Goal: Task Accomplishment & Management: Use online tool/utility

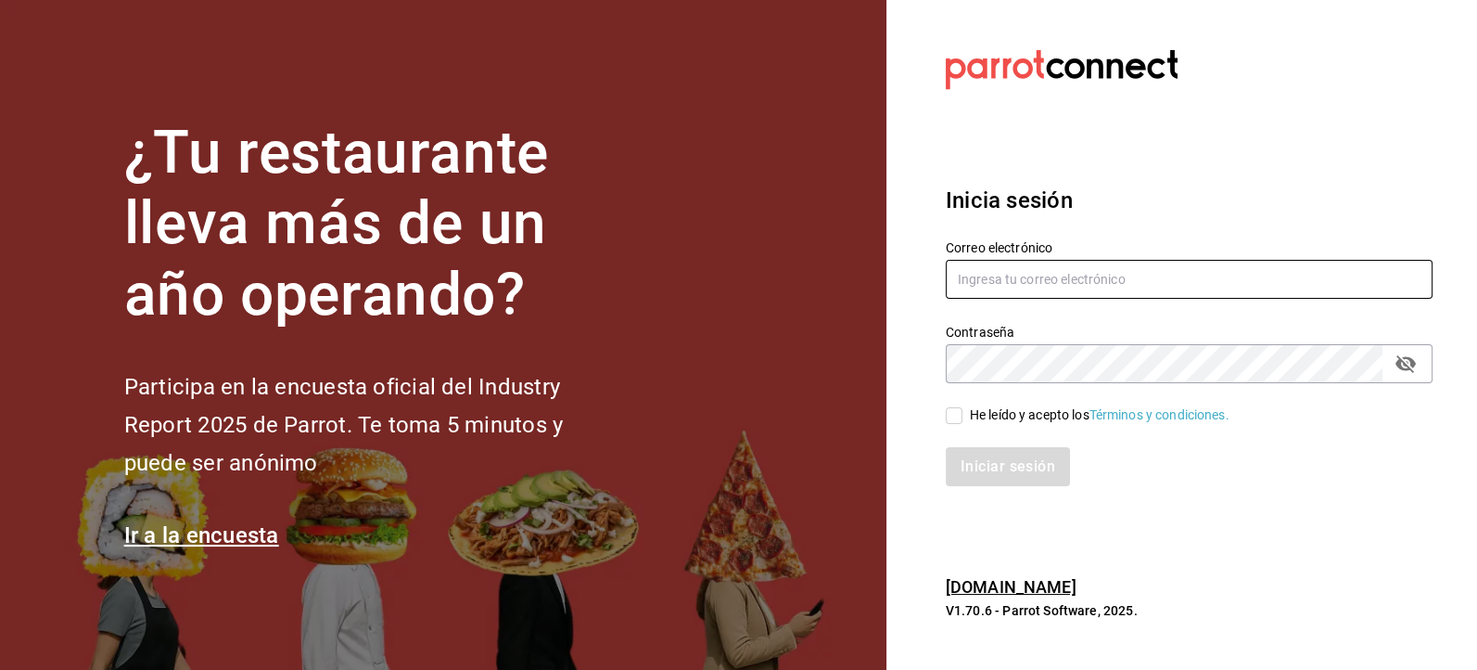
click at [981, 275] on input "text" at bounding box center [1189, 279] width 487 height 39
type input "[EMAIL_ADDRESS][DOMAIN_NAME]"
click at [955, 422] on input "He leído y acepto los Términos y condiciones." at bounding box center [954, 415] width 17 height 17
checkbox input "true"
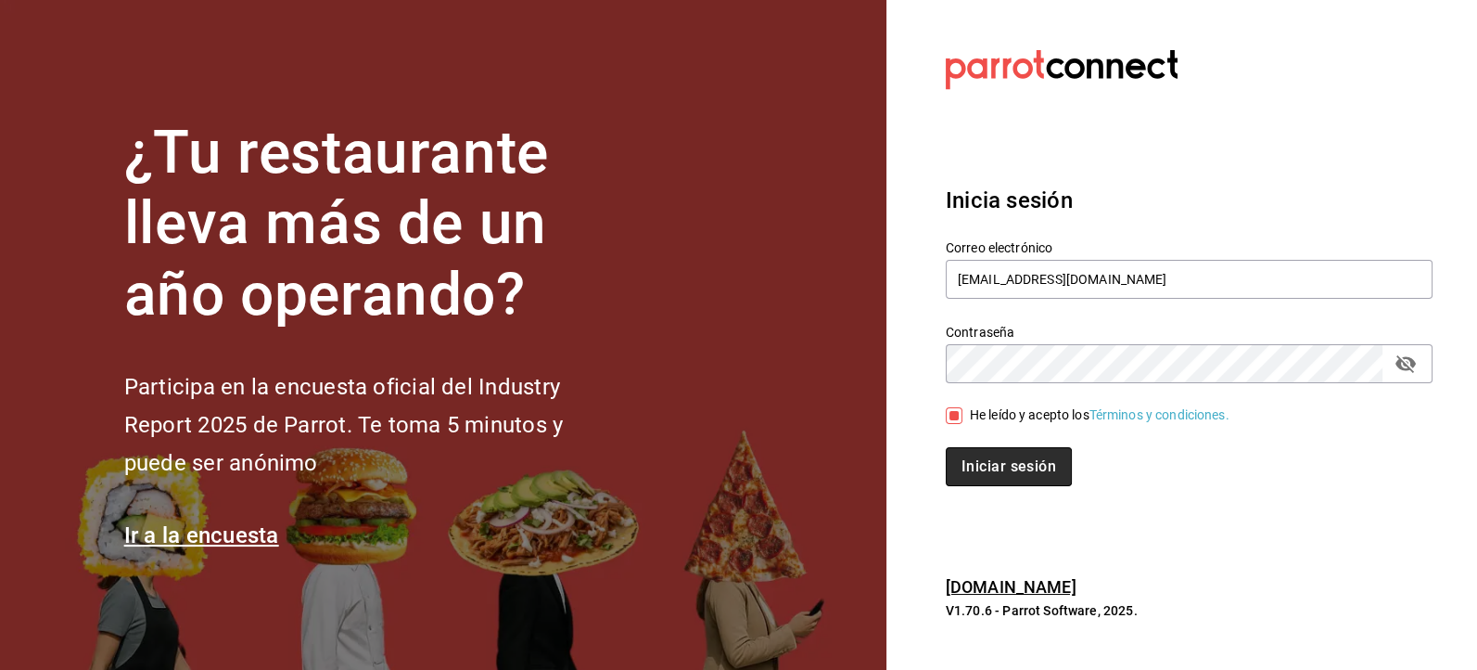
click at [976, 478] on button "Iniciar sesión" at bounding box center [1009, 466] width 126 height 39
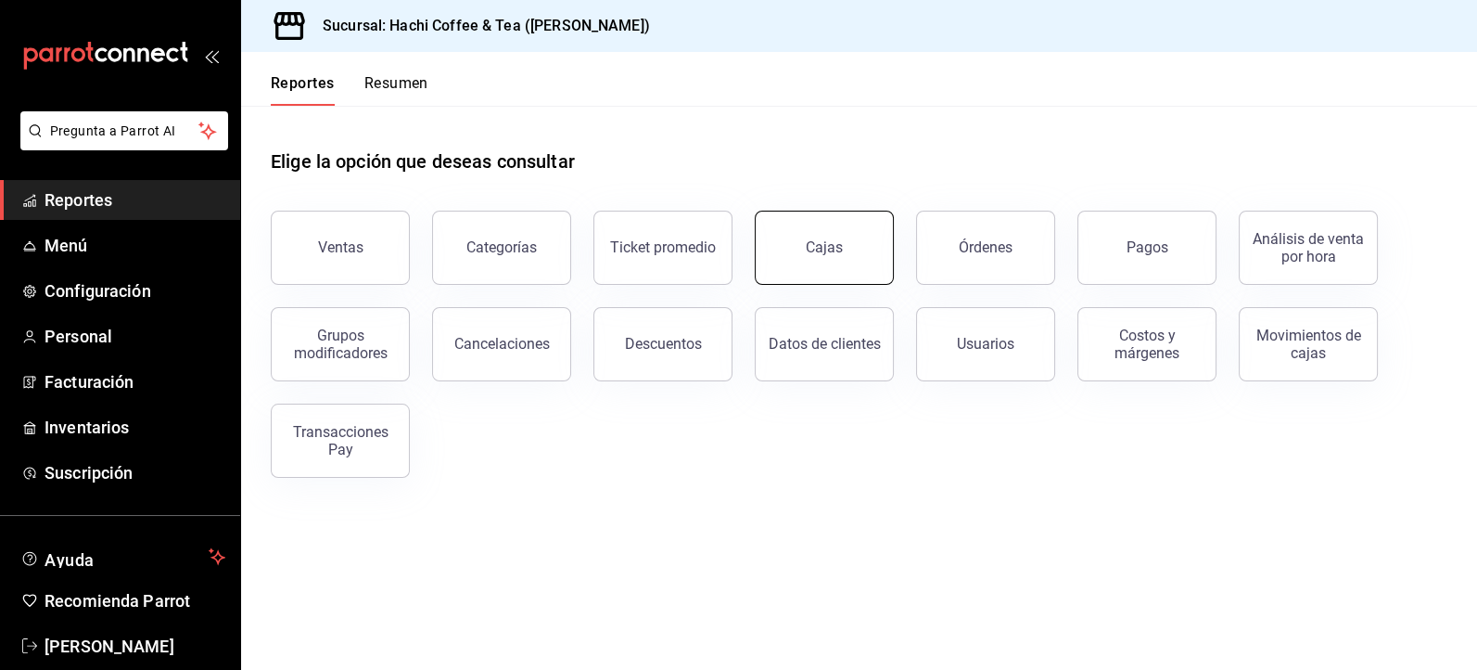
click at [868, 233] on link "Cajas" at bounding box center [824, 248] width 139 height 74
